Goal: Information Seeking & Learning: Check status

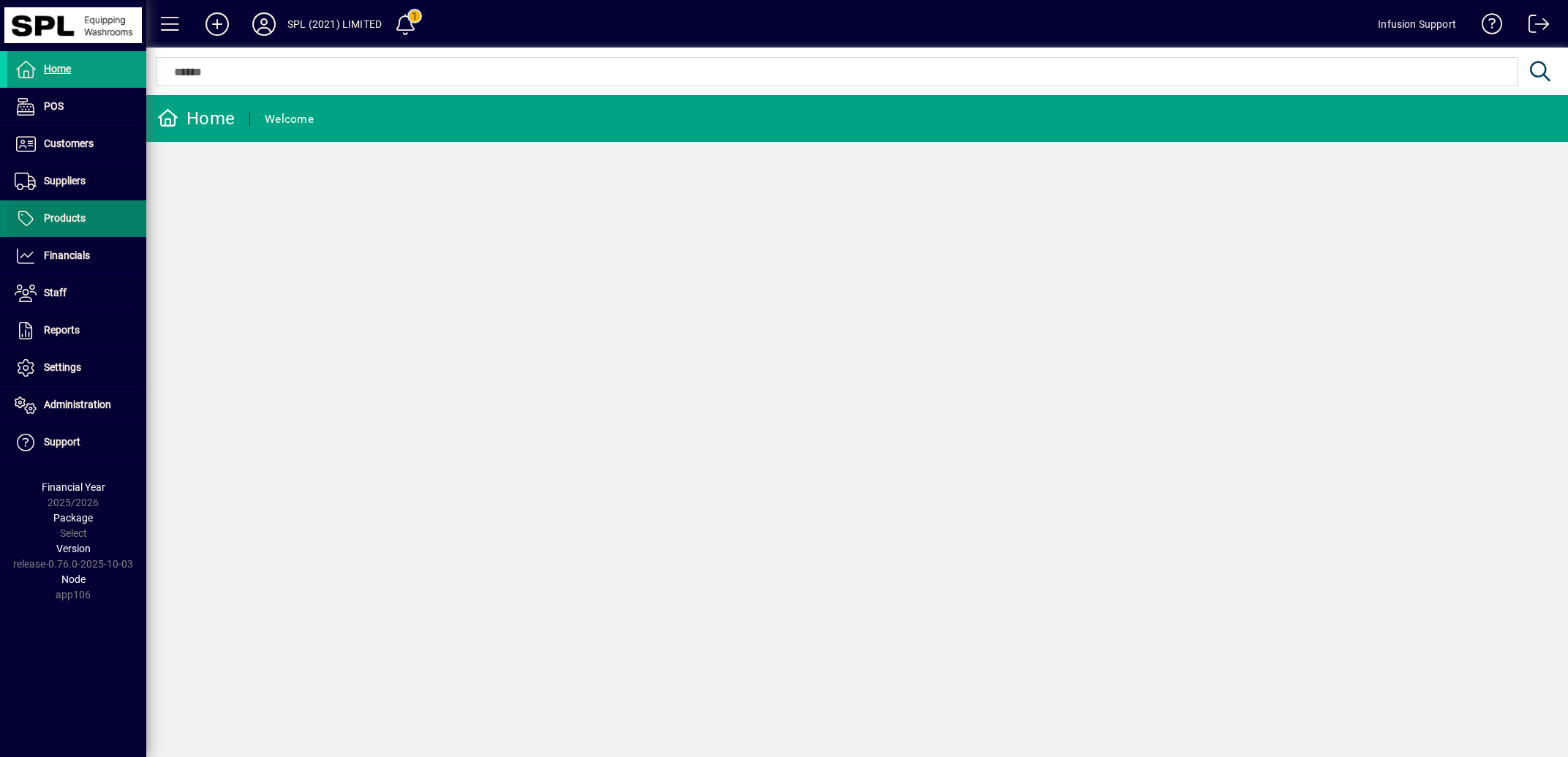
click at [71, 216] on span "Products" at bounding box center [65, 218] width 41 height 11
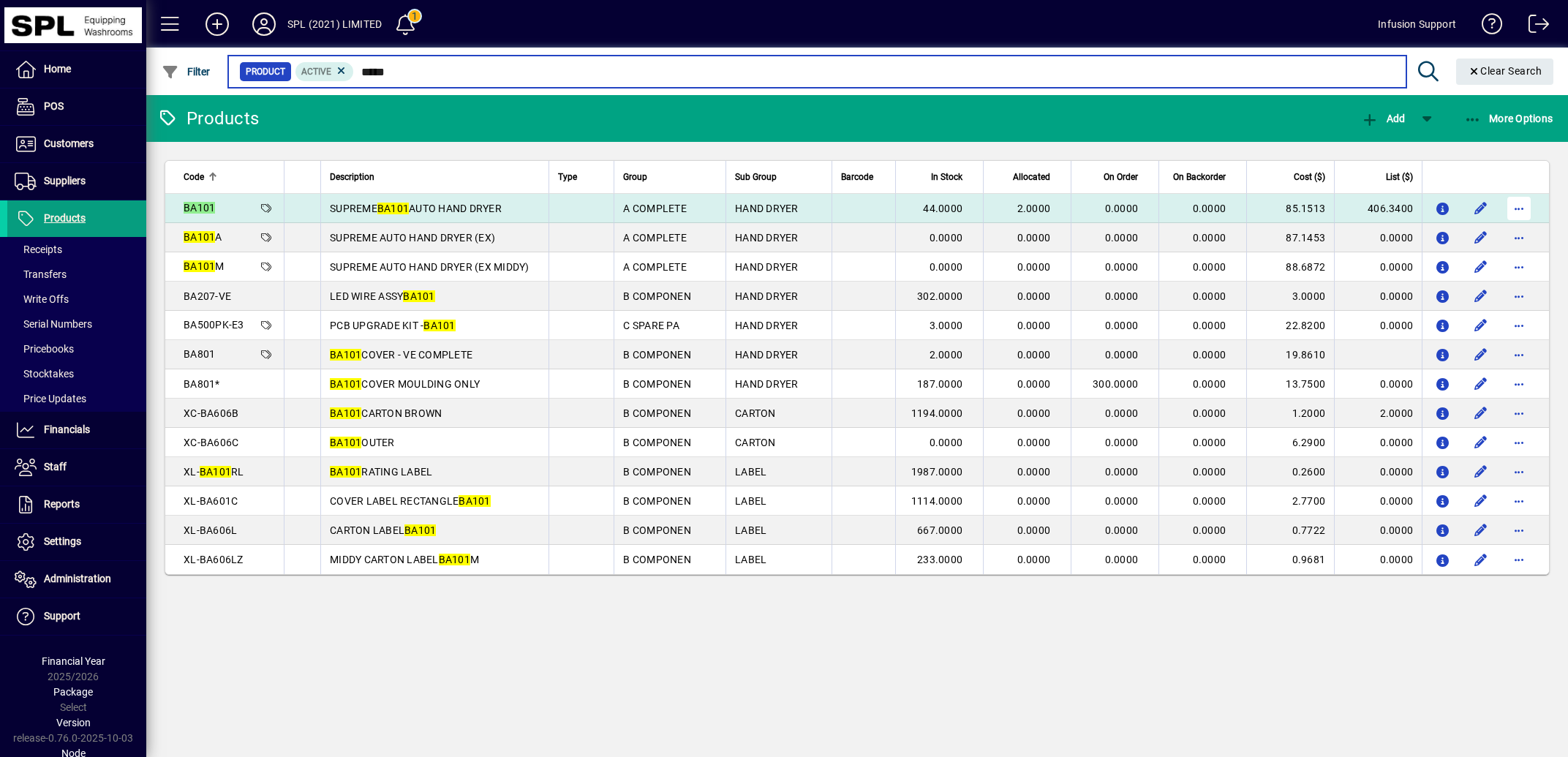
type input "*****"
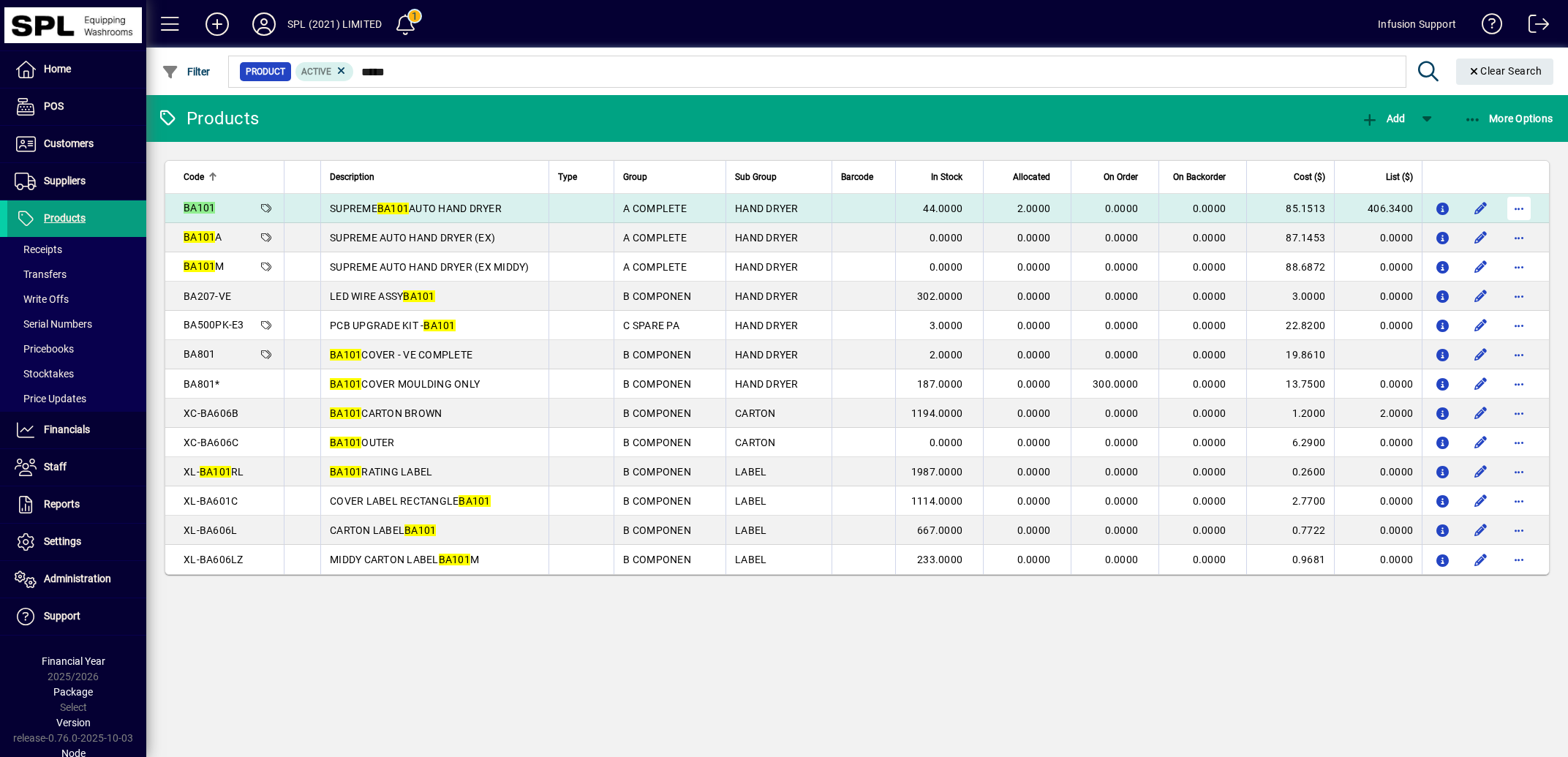
click at [1517, 211] on span "button" at bounding box center [1518, 207] width 35 height 35
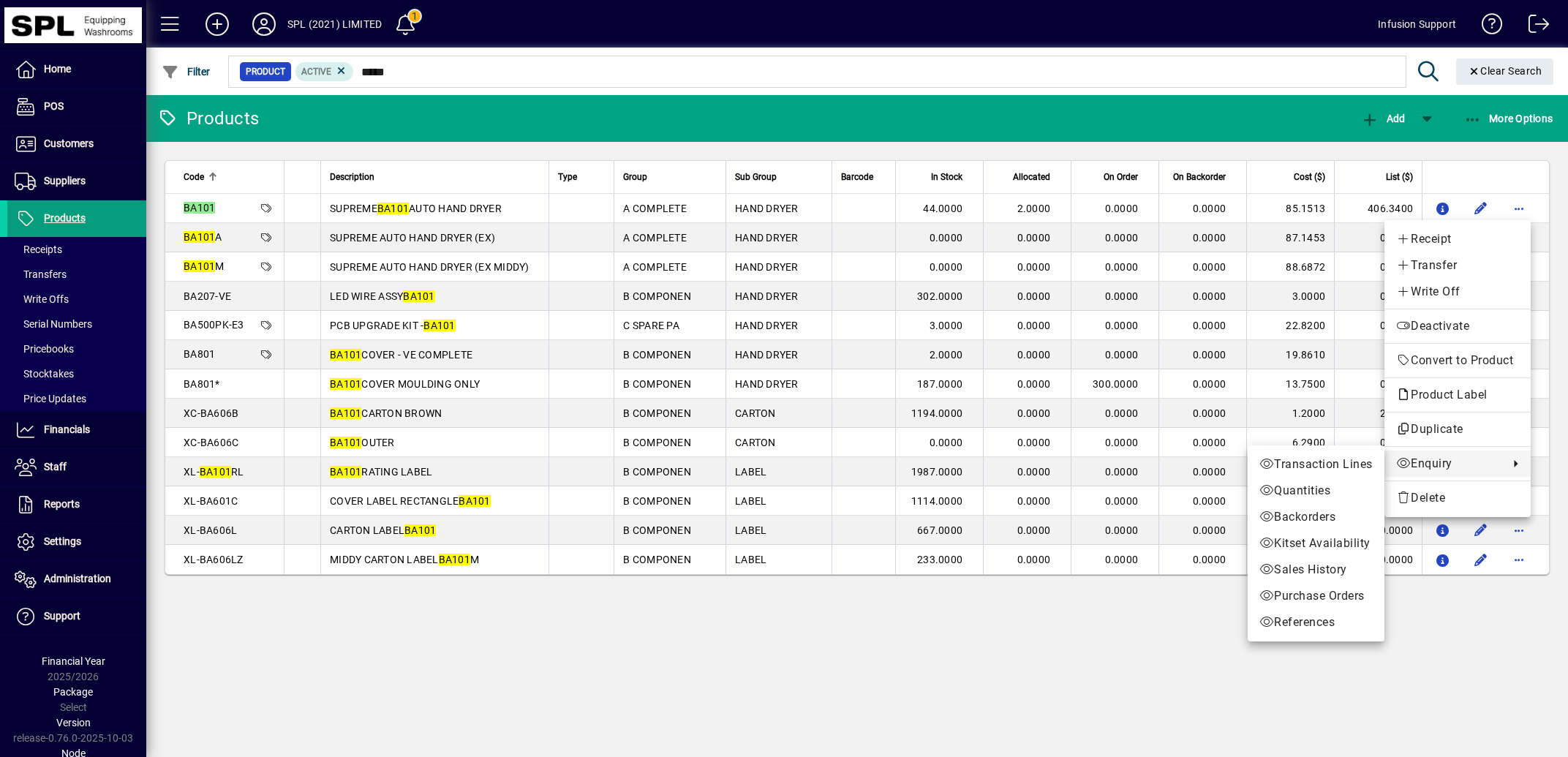
click at [1432, 466] on span "Enquiry" at bounding box center [1449, 463] width 105 height 18
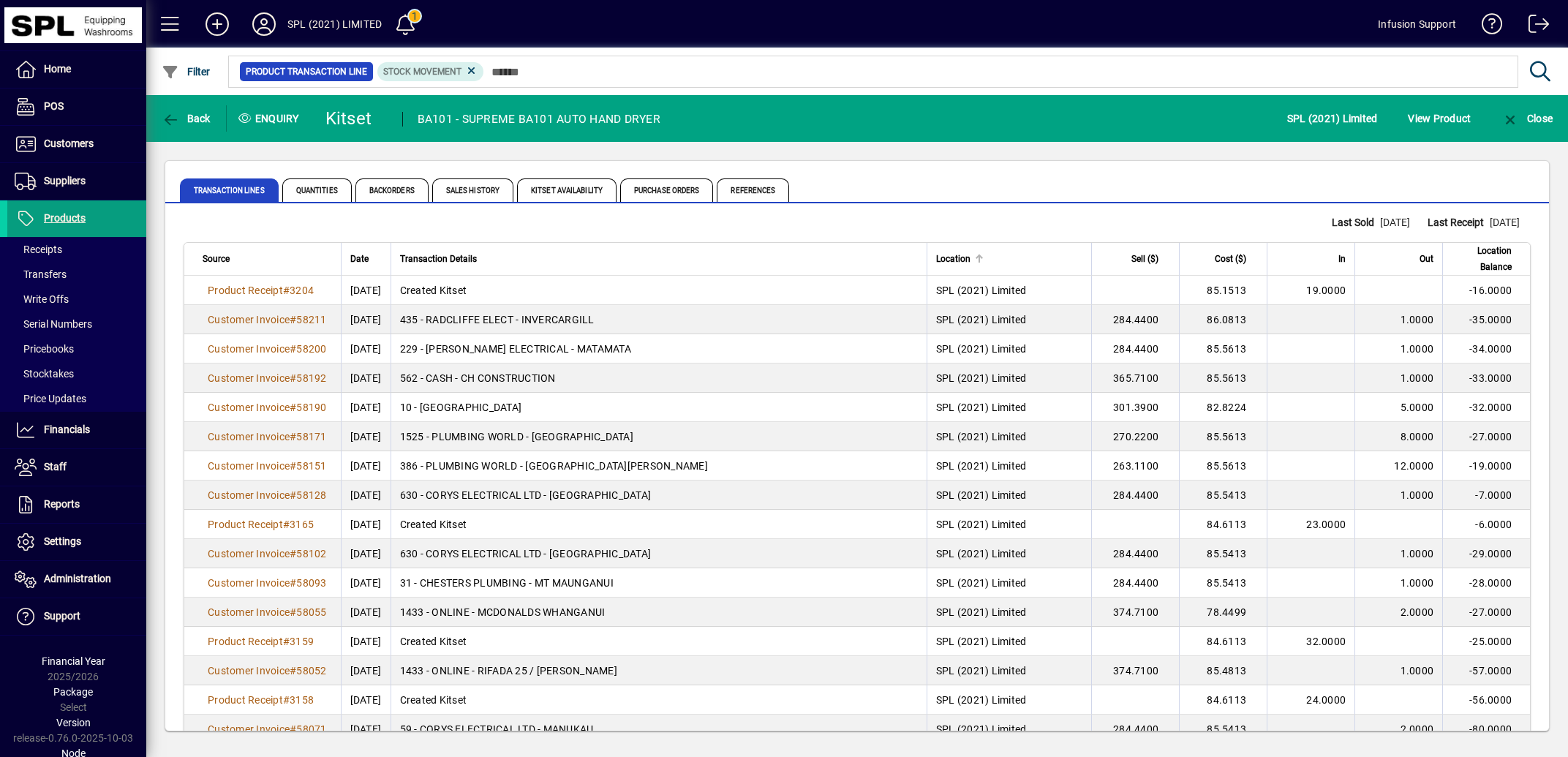
click at [1038, 257] on div "Location" at bounding box center [1010, 258] width 146 height 16
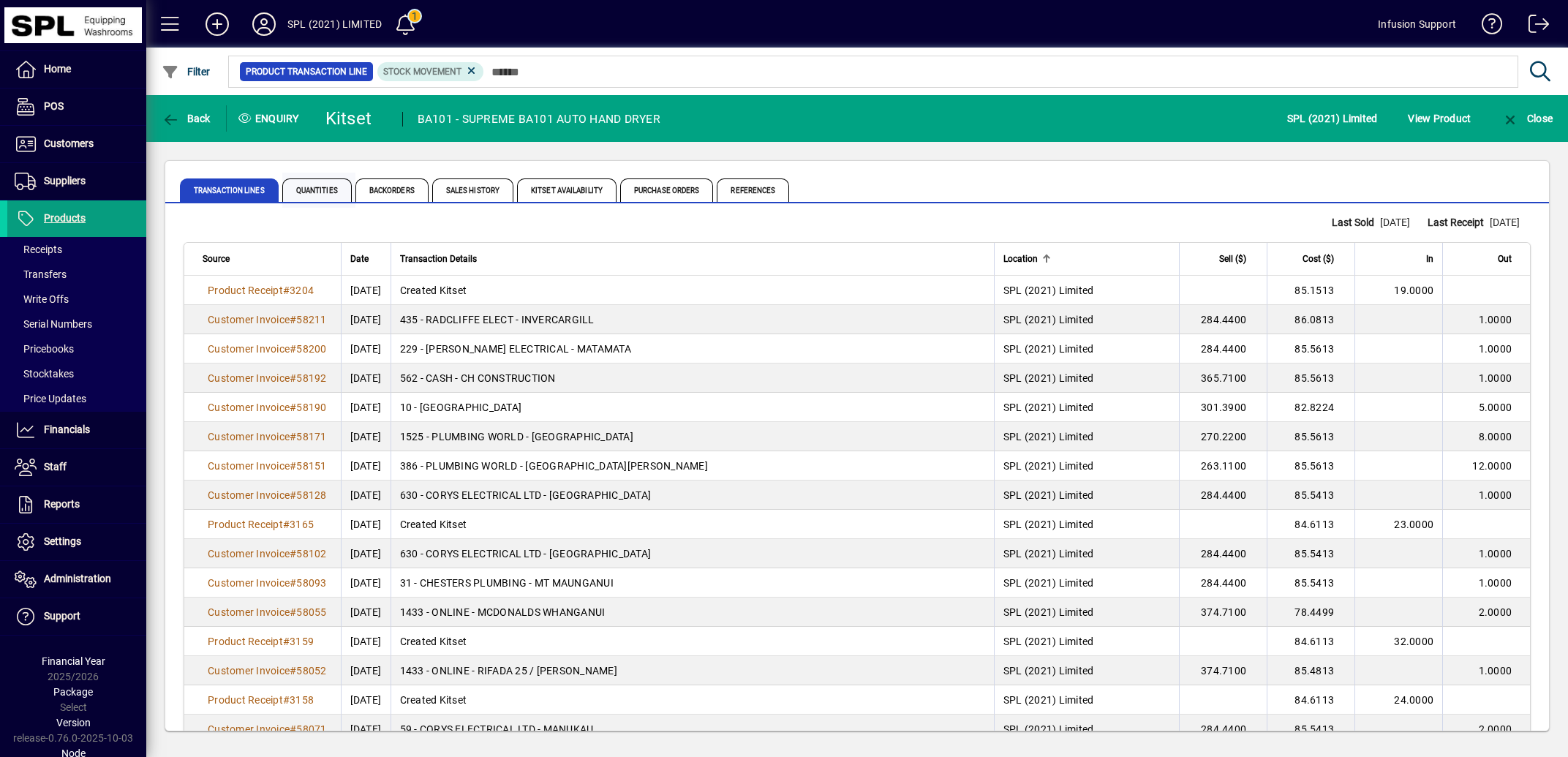
click at [325, 190] on span "Quantities" at bounding box center [317, 189] width 69 height 23
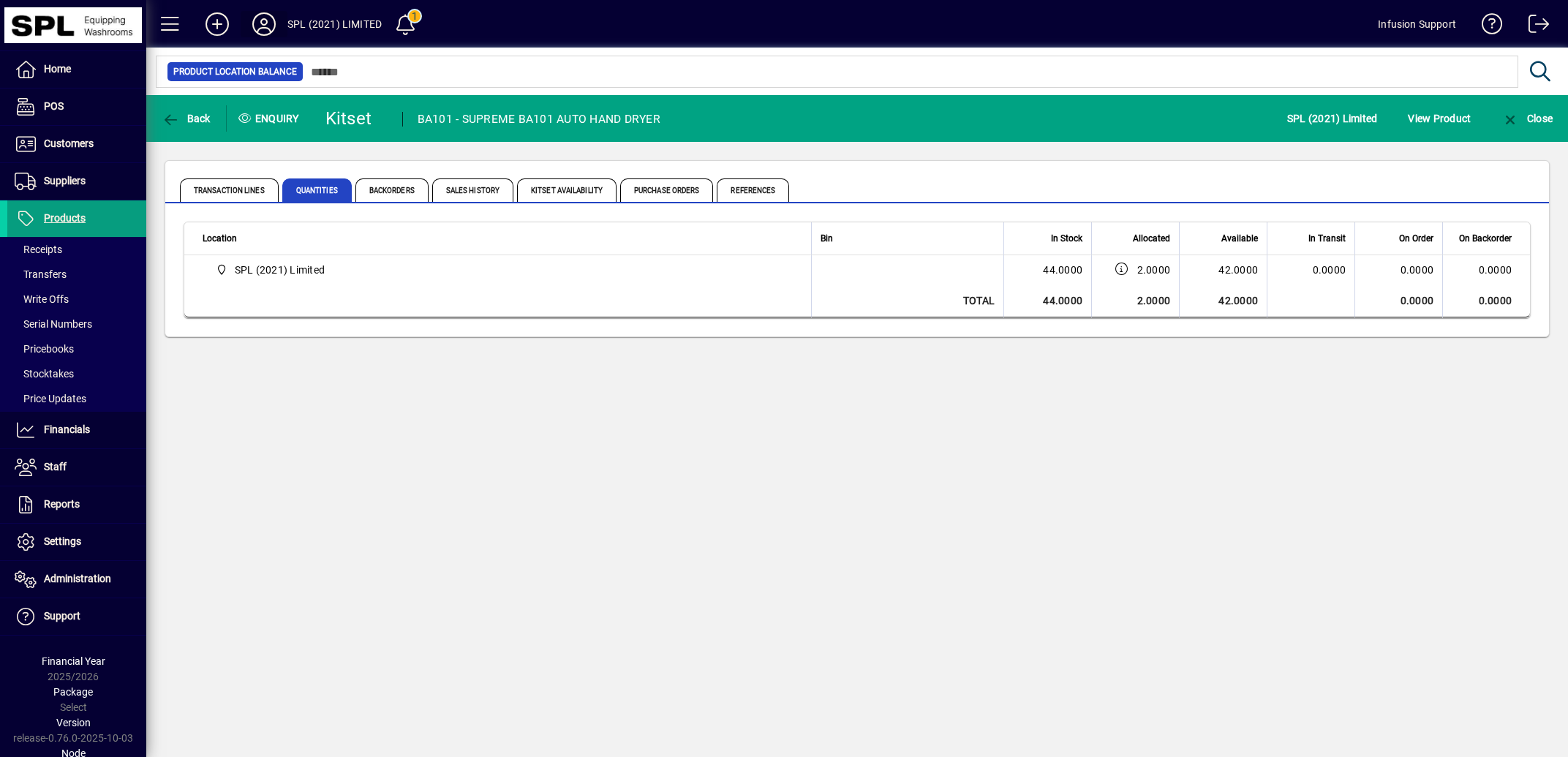
click at [261, 25] on icon at bounding box center [264, 23] width 29 height 23
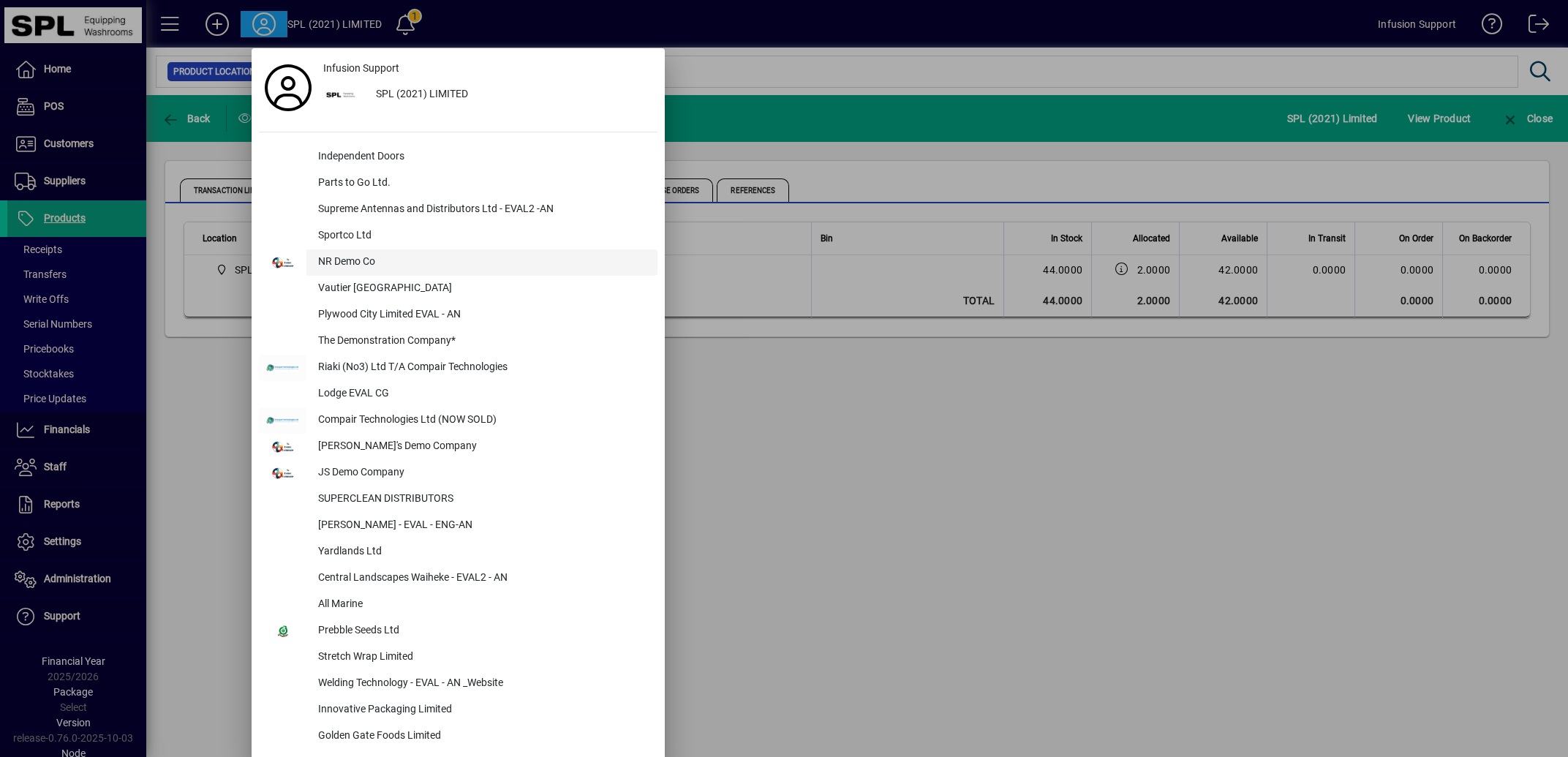
click at [345, 261] on div "NR Demo Co" at bounding box center [482, 263] width 351 height 26
